Goal: Use online tool/utility: Utilize a website feature to perform a specific function

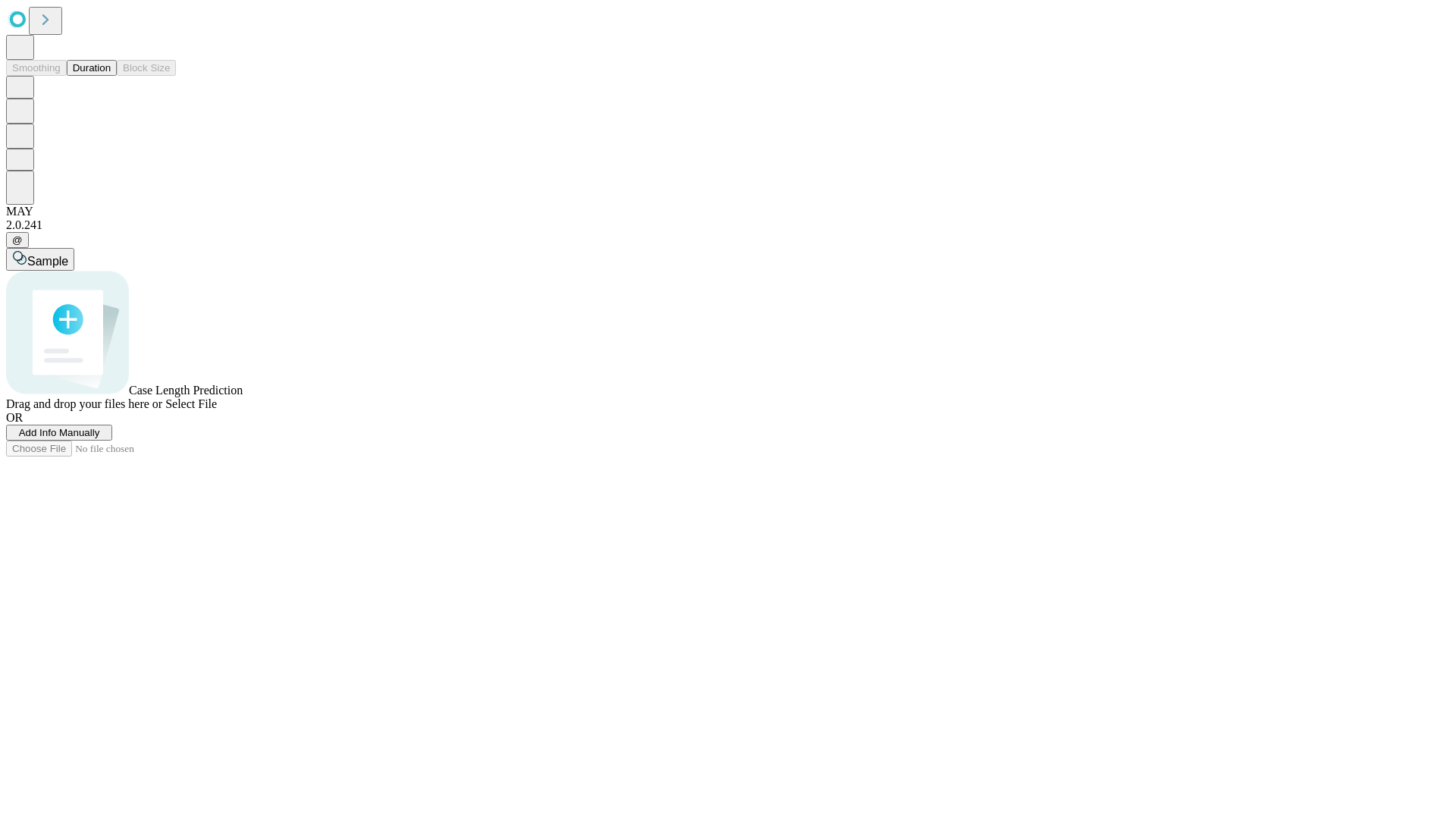
click at [111, 76] on button "Duration" at bounding box center [91, 68] width 50 height 16
click at [68, 255] on span "Sample" at bounding box center [48, 261] width 41 height 13
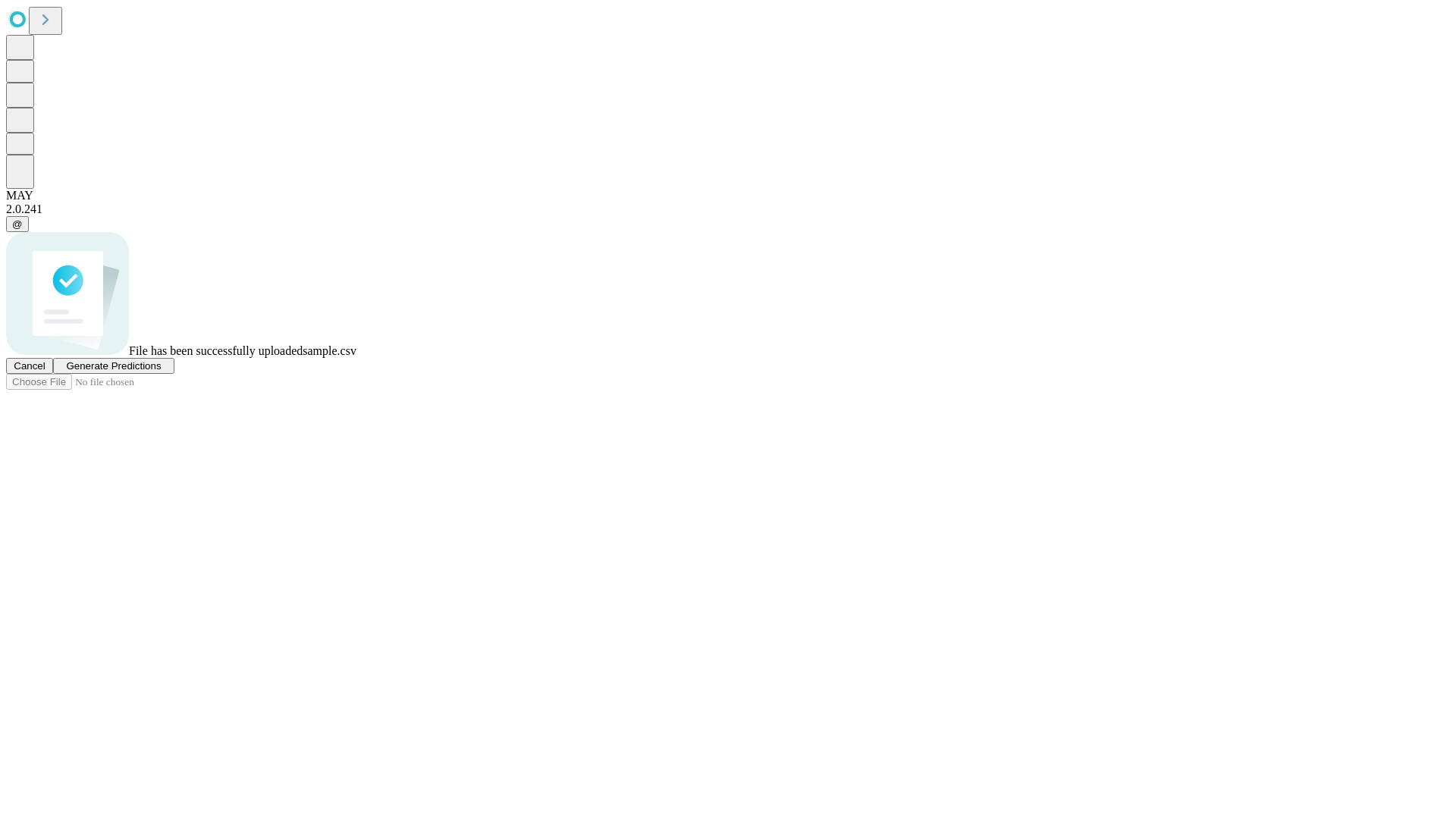
click at [161, 371] on span "Generate Predictions" at bounding box center [113, 366] width 95 height 11
